Goal: Task Accomplishment & Management: Manage account settings

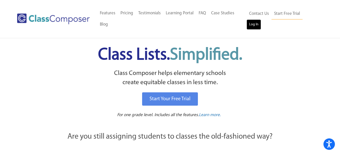
click at [261, 19] on link "Log In" at bounding box center [254, 24] width 15 height 10
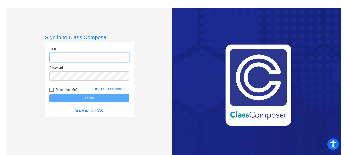
click at [97, 57] on input "email" at bounding box center [89, 57] width 80 height 9
type input "[EMAIL_ADDRESS][DOMAIN_NAME]"
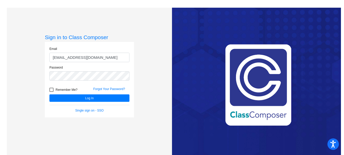
click at [51, 90] on div at bounding box center [51, 89] width 4 height 4
click at [51, 92] on input "Remember Me?" at bounding box center [51, 92] width 0 height 0
checkbox input "true"
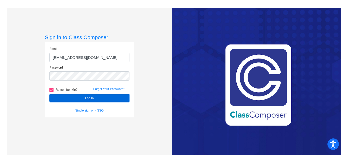
click at [54, 96] on button "Log In" at bounding box center [89, 97] width 80 height 7
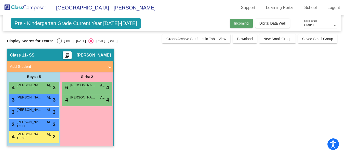
click at [235, 21] on button "Incoming" at bounding box center [241, 23] width 23 height 9
